Goal: Transaction & Acquisition: Purchase product/service

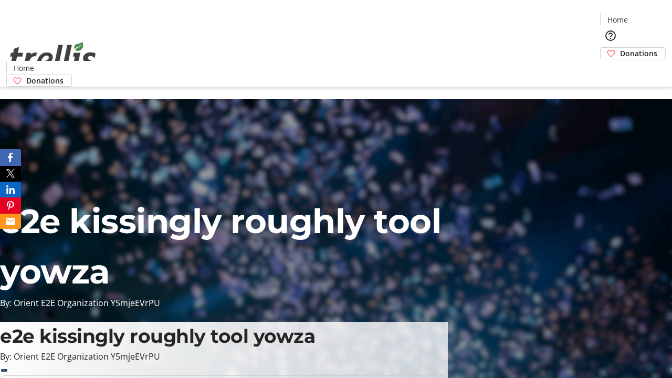
click at [620, 48] on span "Donations" at bounding box center [638, 53] width 37 height 11
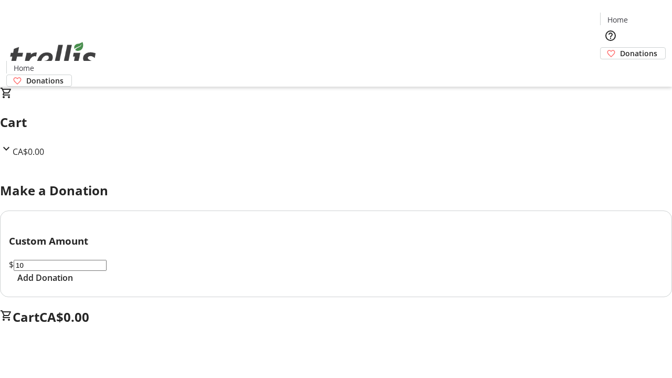
select select "CA"
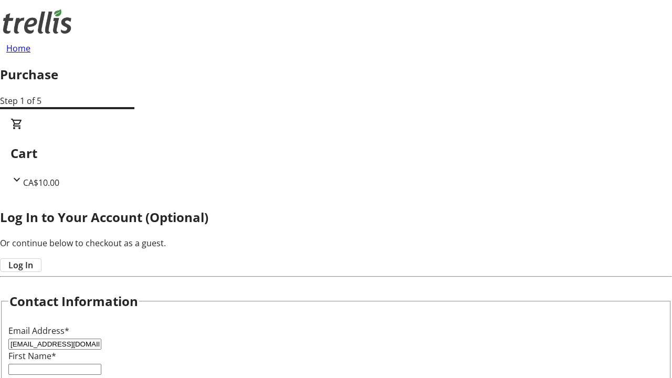
type input "[EMAIL_ADDRESS][DOMAIN_NAME]"
type input "[PERSON_NAME]"
type input "[STREET_ADDRESS][PERSON_NAME]"
type input "Kelowna"
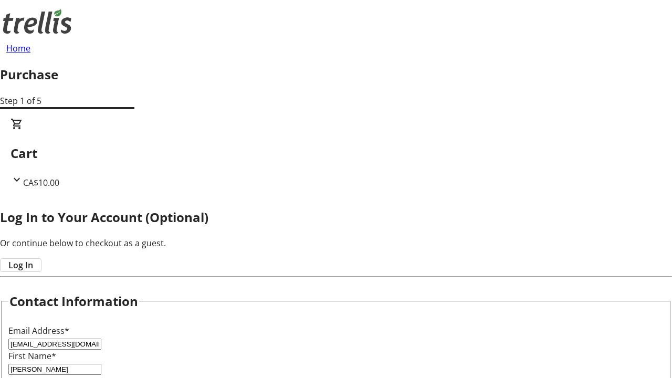
scroll to position [253, 0]
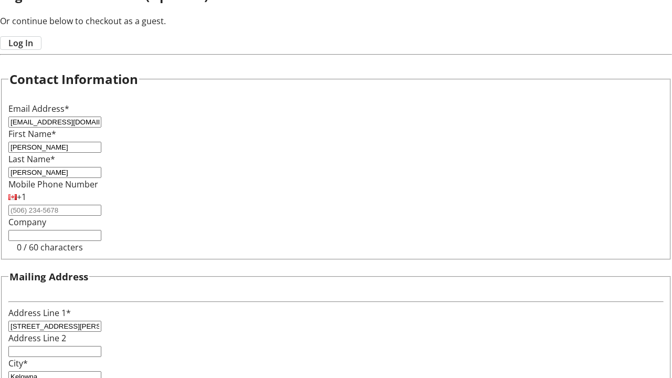
select select "BC"
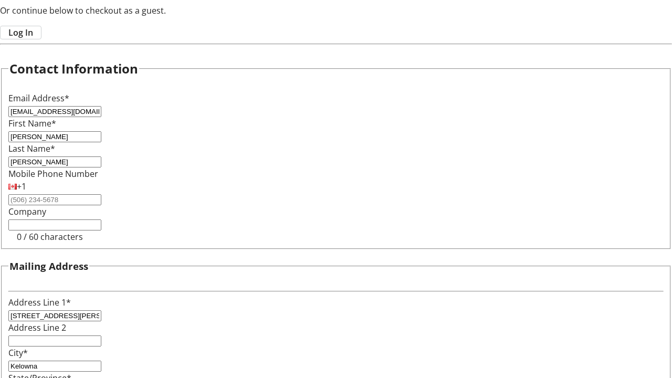
type input "Kelowna"
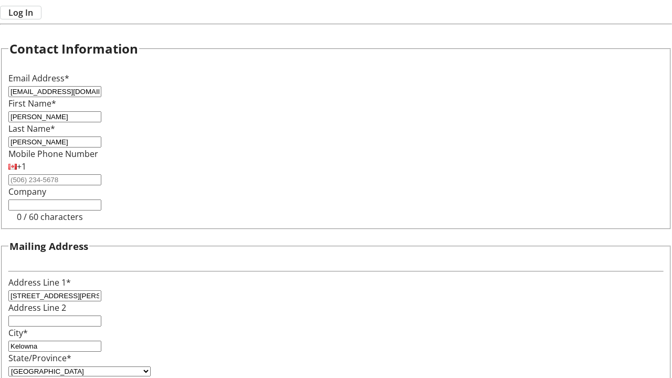
type input "V1Y 0C2"
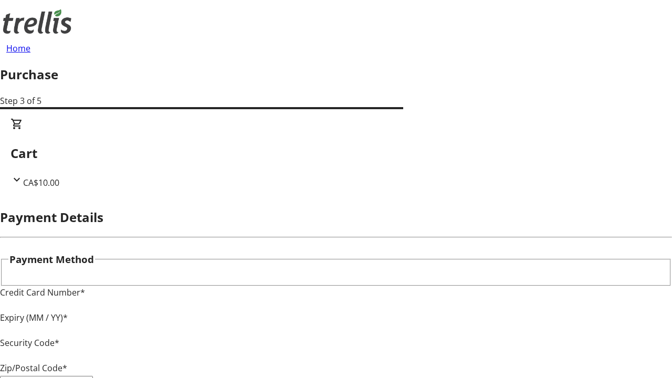
type input "V1Y 0C2"
